Goal: Obtain resource: Obtain resource

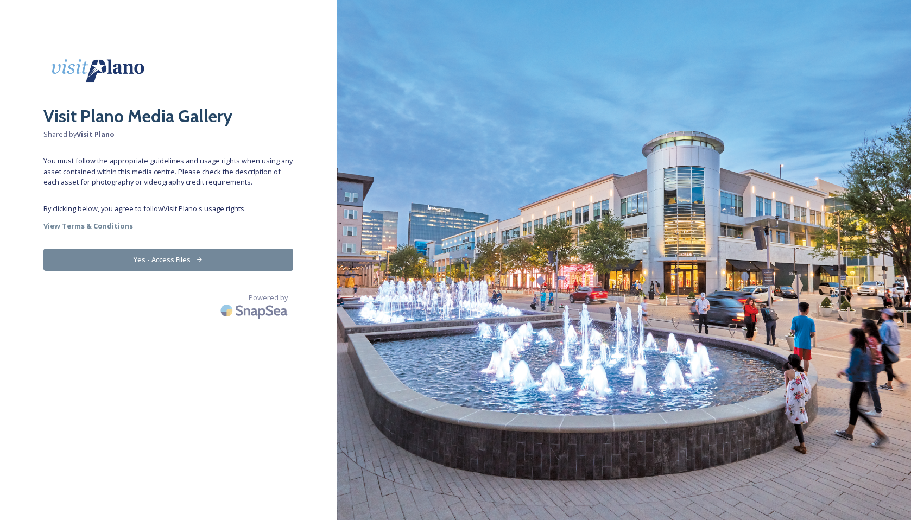
click at [187, 259] on button "Yes - Access Files" at bounding box center [168, 260] width 250 height 22
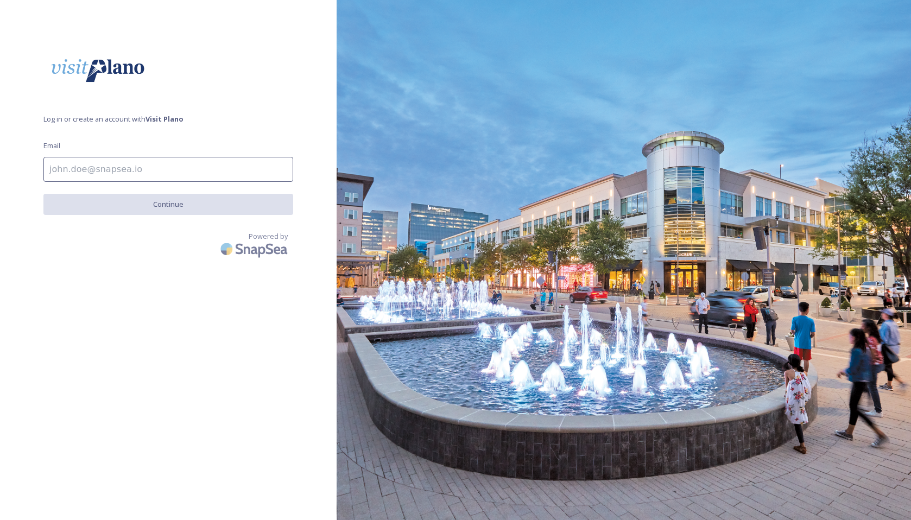
click at [148, 167] on input at bounding box center [168, 169] width 250 height 25
type input "[EMAIL_ADDRESS][DOMAIN_NAME]"
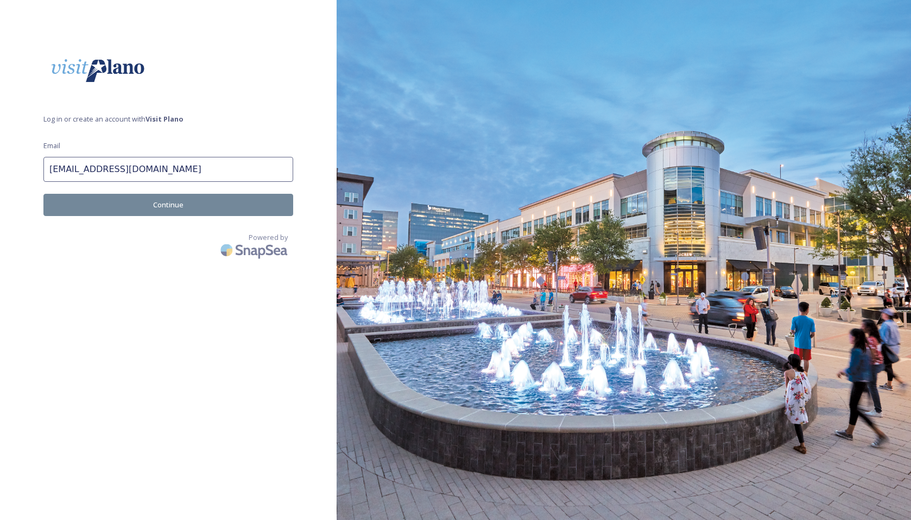
click at [159, 204] on button "Continue" at bounding box center [168, 205] width 250 height 22
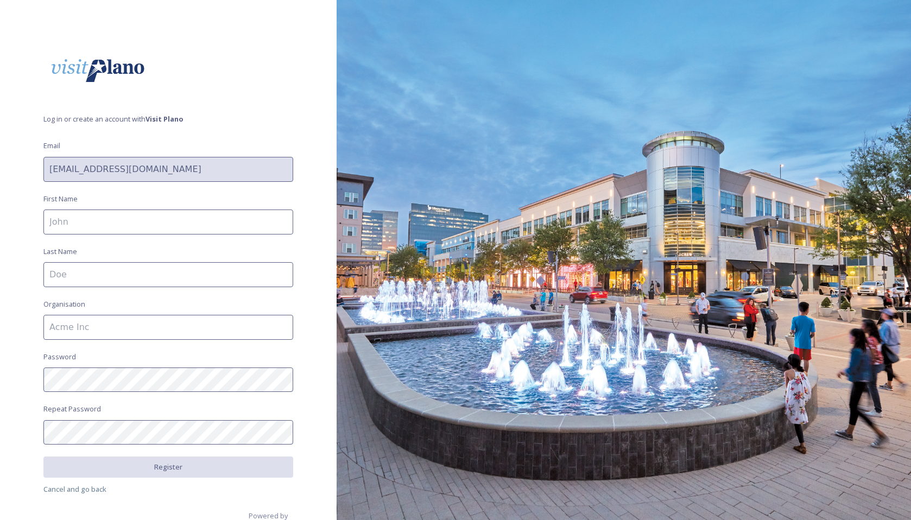
click at [142, 224] on input at bounding box center [168, 222] width 250 height 25
type input "[PERSON_NAME]"
type input "MPI"
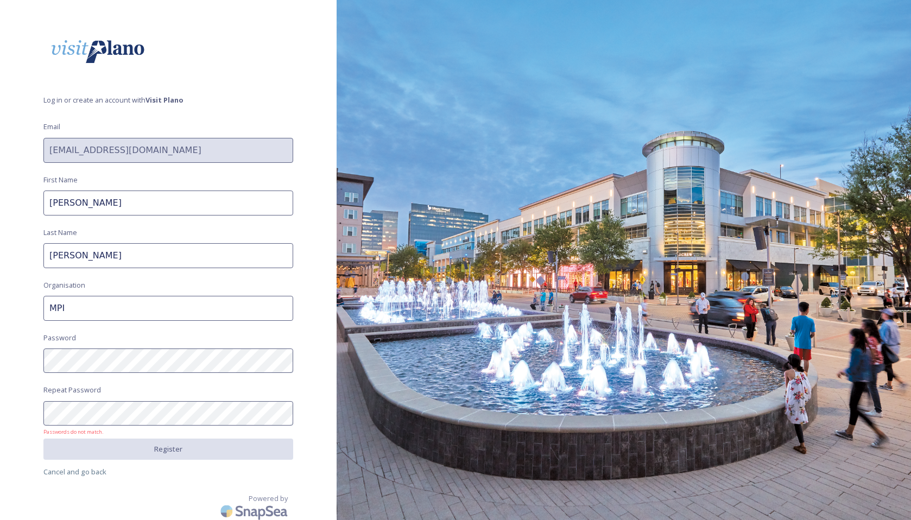
click at [15, 404] on div "Log in or create an account with Visit Plano Email [EMAIL_ADDRESS][DOMAIN_NAME]…" at bounding box center [168, 240] width 337 height 433
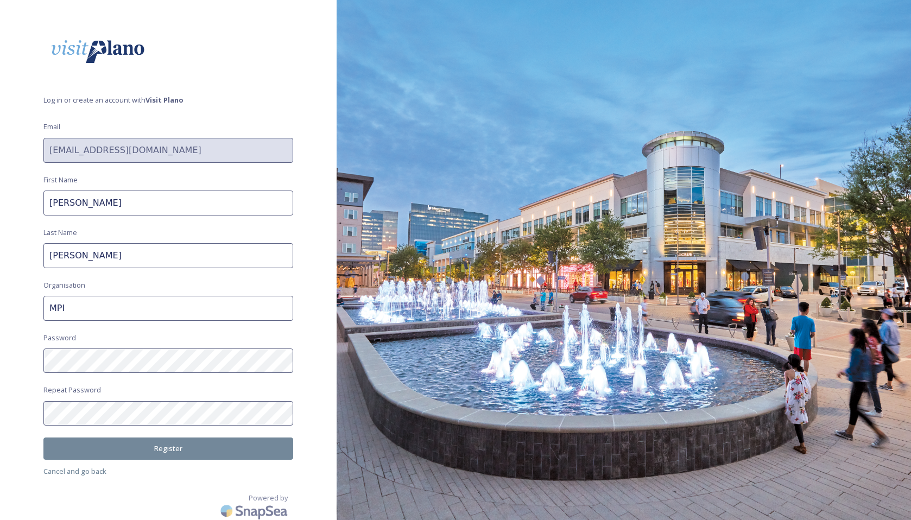
click at [164, 450] on button "Register" at bounding box center [168, 449] width 250 height 22
